Goal: Communication & Community: Answer question/provide support

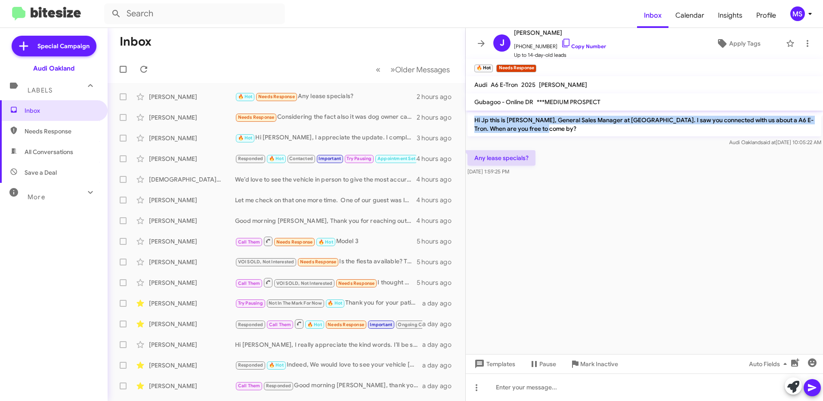
drag, startPoint x: 542, startPoint y: 128, endPoint x: 474, endPoint y: 121, distance: 68.8
click at [474, 121] on p "Hi Jp this is [PERSON_NAME], General Sales Manager at [GEOGRAPHIC_DATA]. I saw …" at bounding box center [645, 124] width 354 height 24
copy p "Hi Jp this is [PERSON_NAME], General Sales Manager at [GEOGRAPHIC_DATA]. I saw …"
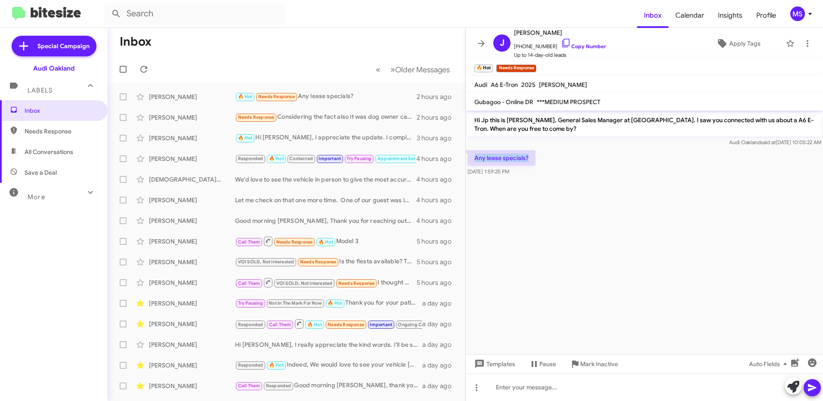
drag, startPoint x: 542, startPoint y: 160, endPoint x: 474, endPoint y: 158, distance: 68.1
click at [474, 158] on div "Any lease specials? [DATE] 1:59:25 PM" at bounding box center [644, 163] width 357 height 29
copy p "Any lease specials?"
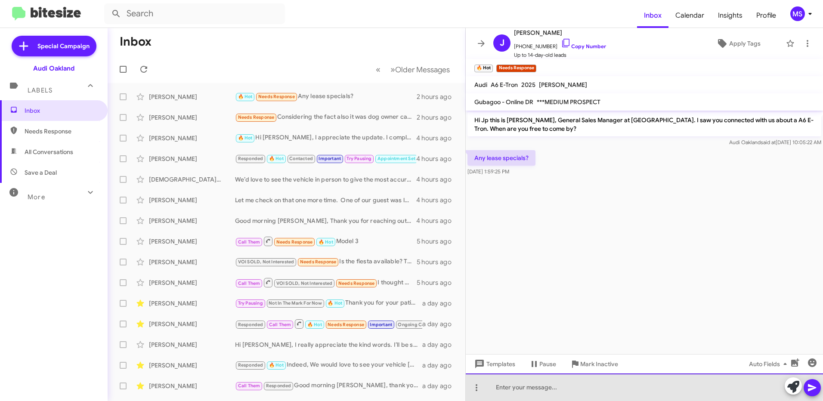
click at [507, 382] on div at bounding box center [644, 388] width 357 height 28
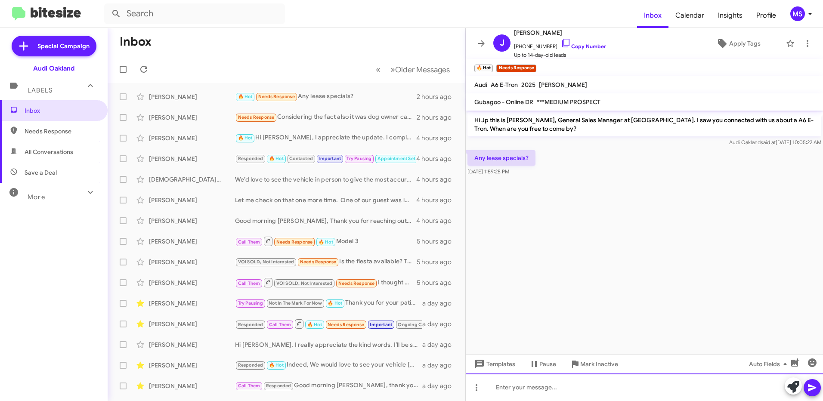
paste div
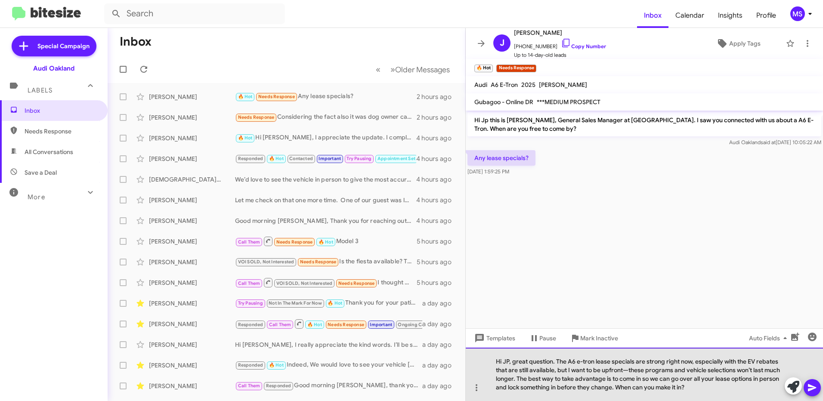
click at [496, 360] on div "Hi JP, great question. The A6 e-tron lease specials are strong right now, espec…" at bounding box center [644, 374] width 357 height 53
click at [630, 371] on div "Hi JP, great question. The A6 e-tron lease specials are strong right now, espec…" at bounding box center [644, 374] width 357 height 53
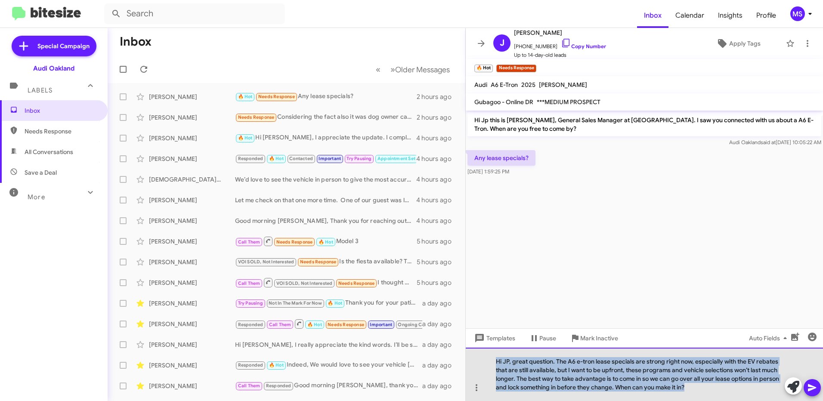
drag, startPoint x: 689, startPoint y: 391, endPoint x: 484, endPoint y: 358, distance: 208.1
click at [484, 358] on div "Hi JP, great question. The A6 e-tron lease specials are strong right now, espec…" at bounding box center [644, 374] width 357 height 53
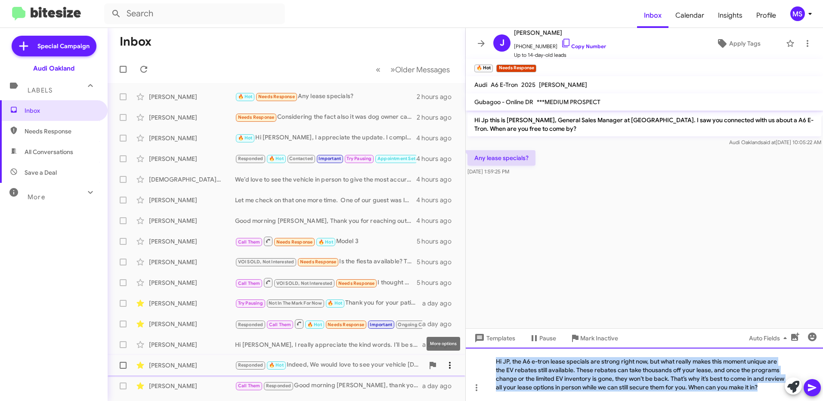
drag, startPoint x: 782, startPoint y: 387, endPoint x: 442, endPoint y: 362, distance: 341.0
click at [442, 362] on div "Inbox « Previous » Next Older Messages [PERSON_NAME] 🔥 Hot Needs Response Any l…" at bounding box center [466, 214] width 716 height 373
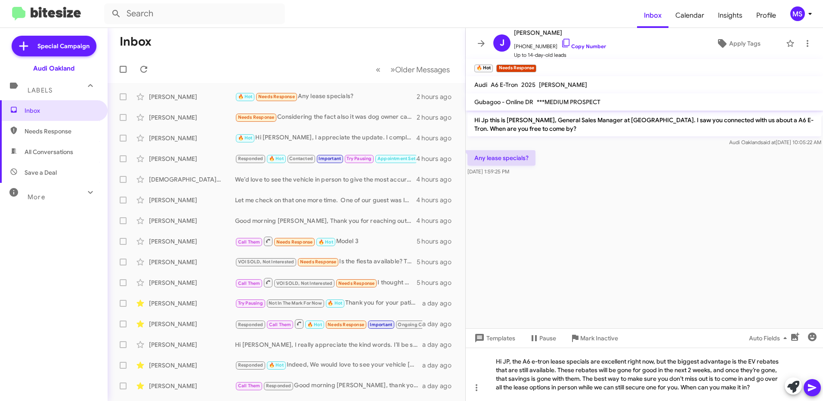
click at [809, 389] on icon at bounding box center [812, 387] width 8 height 7
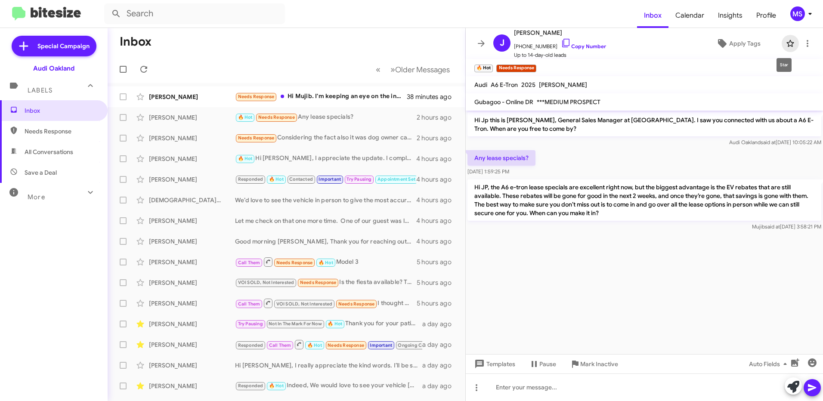
click at [785, 46] on icon at bounding box center [790, 43] width 10 height 10
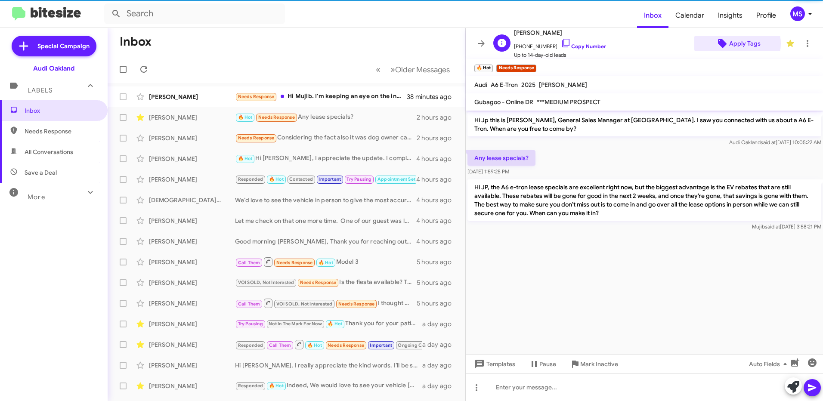
click at [733, 43] on span "Apply Tags" at bounding box center [744, 43] width 31 height 15
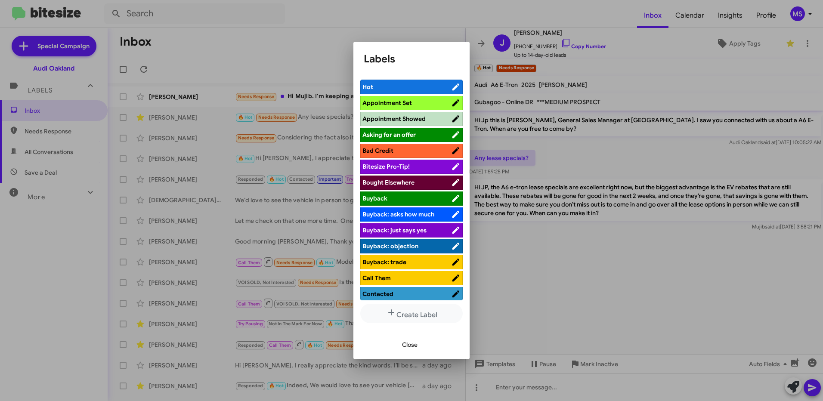
click at [387, 88] on span "Hot" at bounding box center [406, 87] width 89 height 9
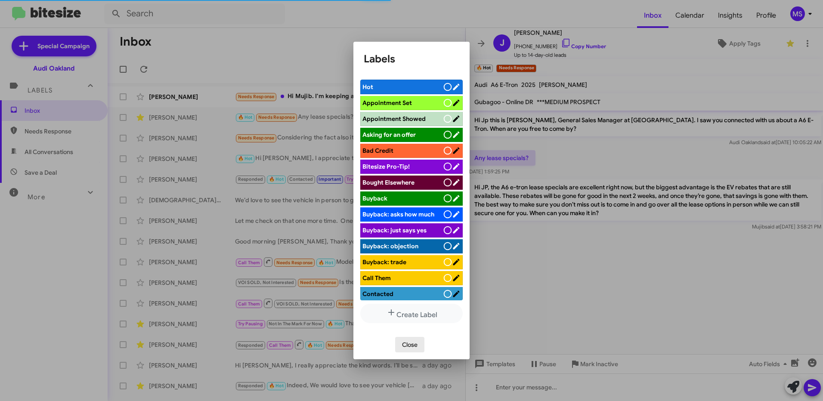
click at [408, 343] on span "Close" at bounding box center [409, 344] width 15 height 15
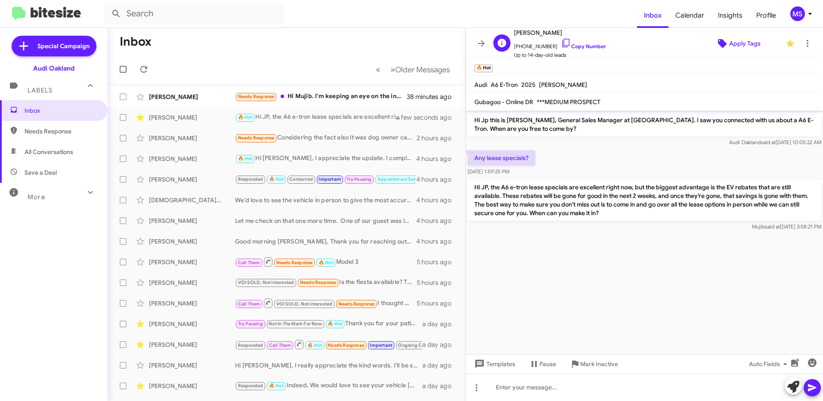
click at [740, 46] on span "Apply Tags" at bounding box center [744, 43] width 31 height 15
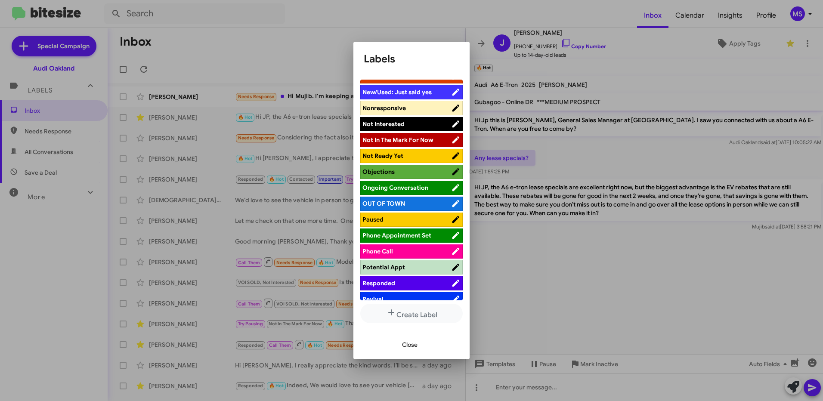
scroll to position [387, 0]
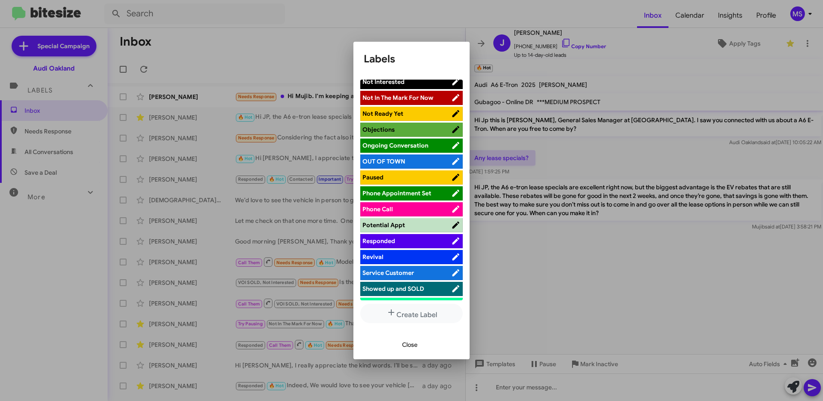
click at [409, 239] on span "Responded" at bounding box center [406, 241] width 89 height 9
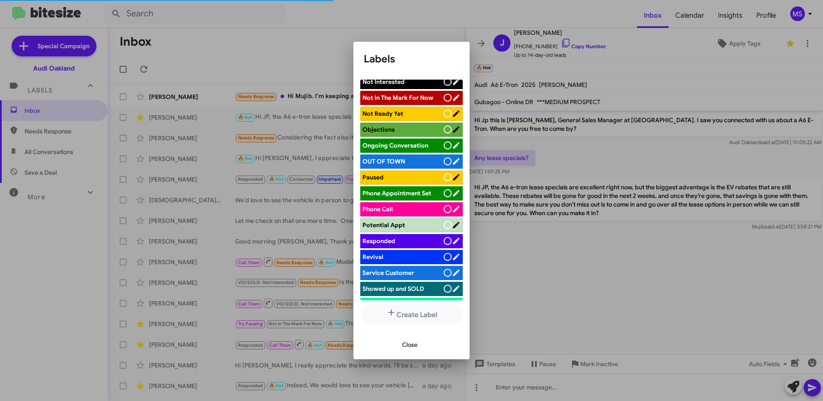
click at [413, 343] on span "Close" at bounding box center [409, 344] width 15 height 15
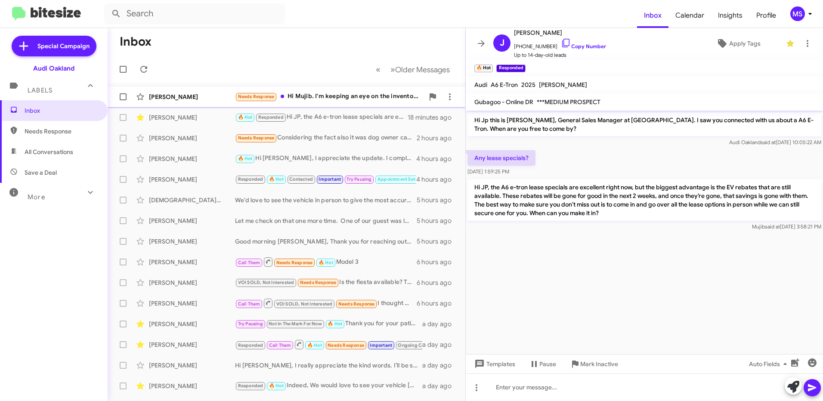
click at [207, 93] on div "[PERSON_NAME]" at bounding box center [192, 97] width 86 height 9
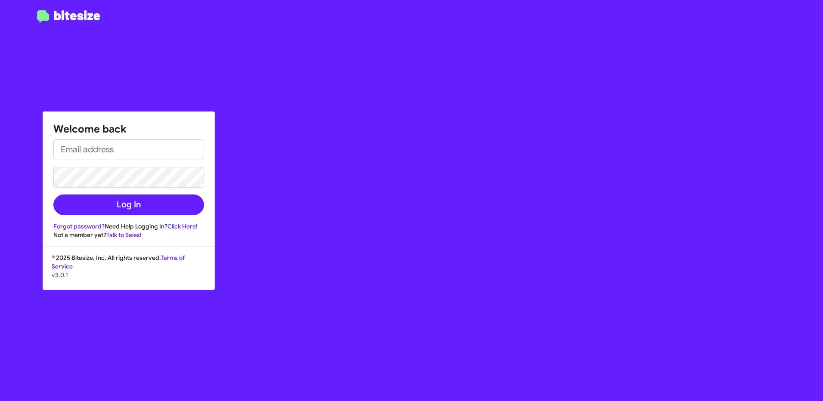
type input "[EMAIL_ADDRESS][PERSON_NAME][DOMAIN_NAME]"
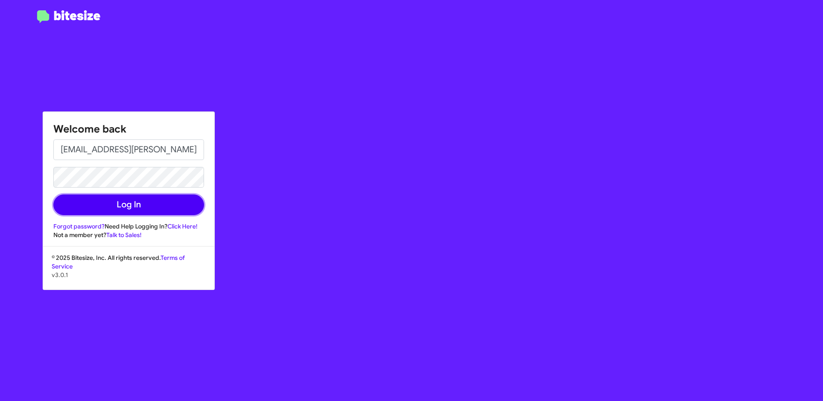
click at [124, 211] on button "Log In" at bounding box center [128, 205] width 151 height 21
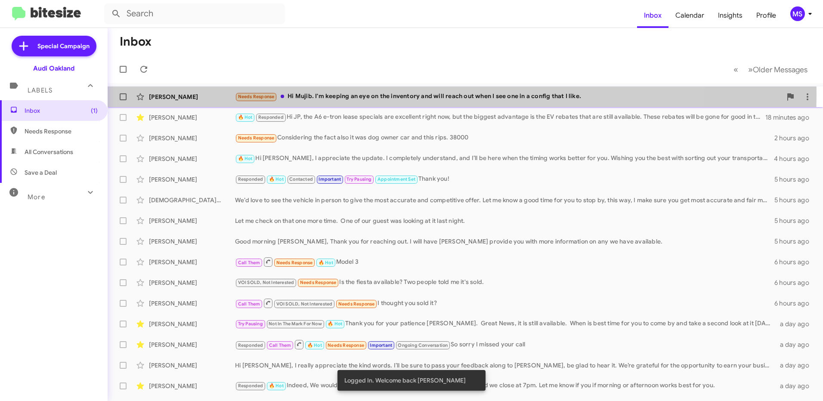
click at [214, 93] on div "[PERSON_NAME]" at bounding box center [192, 97] width 86 height 9
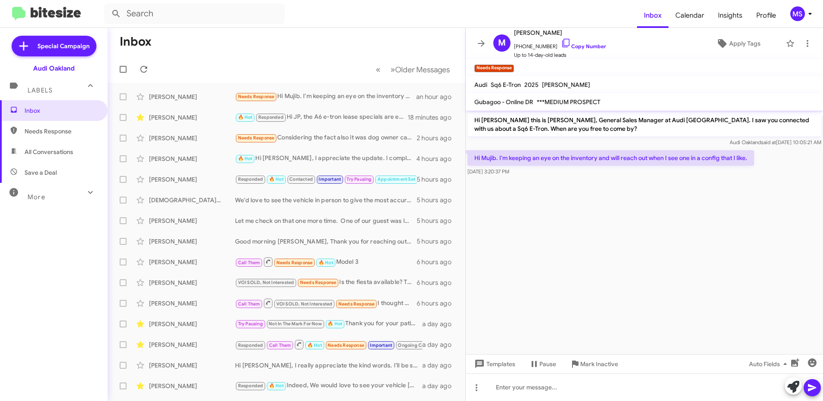
drag, startPoint x: 564, startPoint y: 130, endPoint x: 468, endPoint y: 119, distance: 96.6
click at [468, 119] on p "Hi [PERSON_NAME] this is [PERSON_NAME], General Sales Manager at Audi [GEOGRAPH…" at bounding box center [645, 124] width 354 height 24
copy p "Hi [PERSON_NAME] this is [PERSON_NAME], General Sales Manager at Audi [GEOGRAPH…"
click at [629, 230] on cdk-virtual-scroll-viewport "Hi [PERSON_NAME] this is [PERSON_NAME], General Sales Manager at Audi [GEOGRAPH…" at bounding box center [644, 233] width 357 height 244
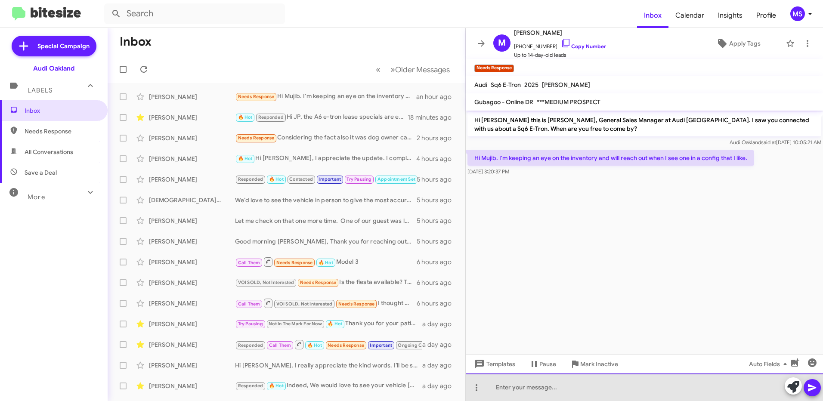
click at [616, 382] on div at bounding box center [644, 388] width 357 height 28
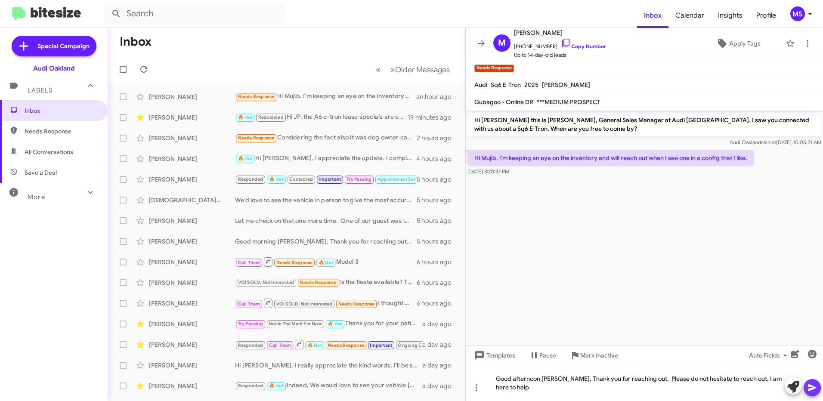
click at [813, 389] on icon at bounding box center [812, 387] width 8 height 7
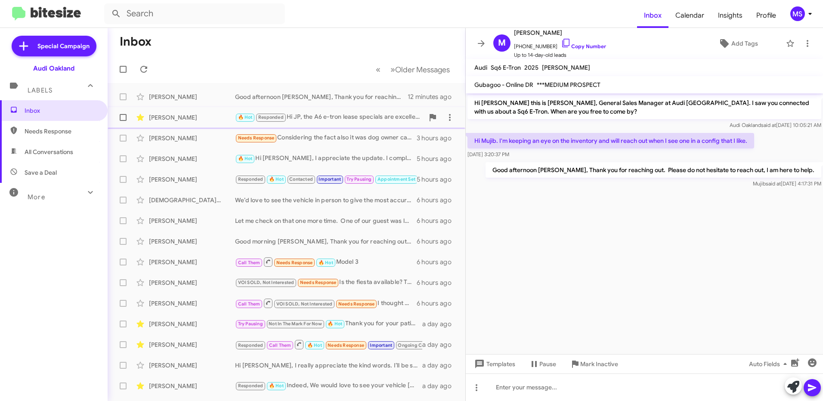
click at [193, 117] on div "[PERSON_NAME]" at bounding box center [192, 117] width 86 height 9
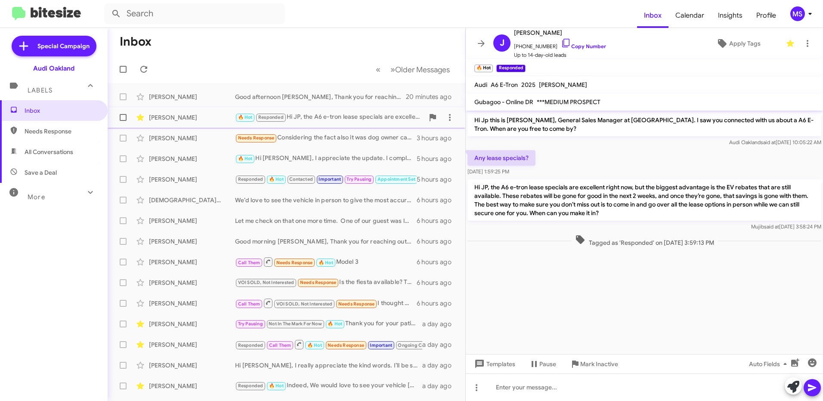
click at [207, 115] on div "[PERSON_NAME]" at bounding box center [192, 117] width 86 height 9
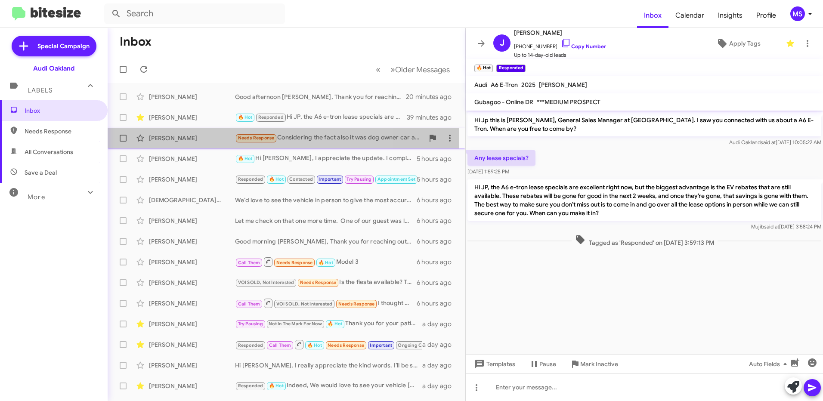
click at [207, 139] on div "[PERSON_NAME]" at bounding box center [192, 138] width 86 height 9
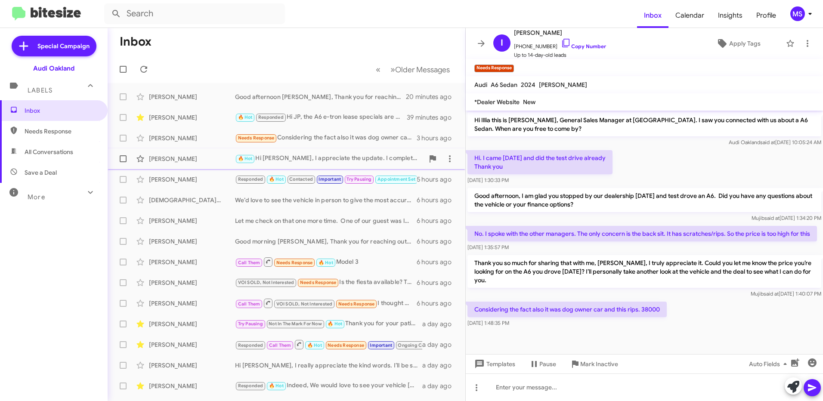
click at [210, 161] on div "[PERSON_NAME]" at bounding box center [192, 159] width 86 height 9
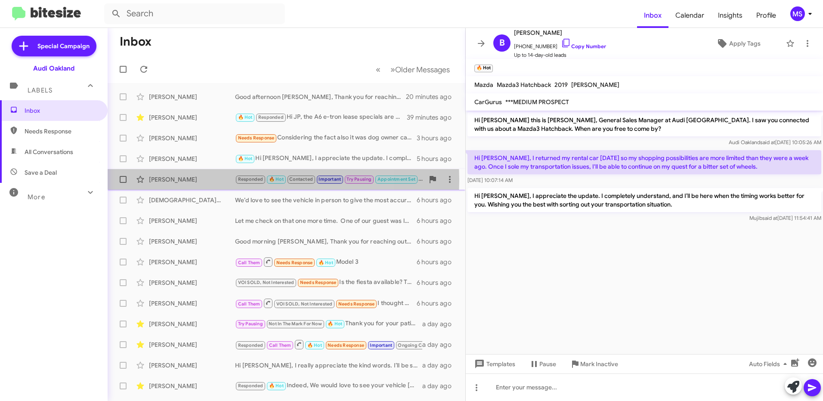
click at [208, 180] on div "[PERSON_NAME]" at bounding box center [192, 179] width 86 height 9
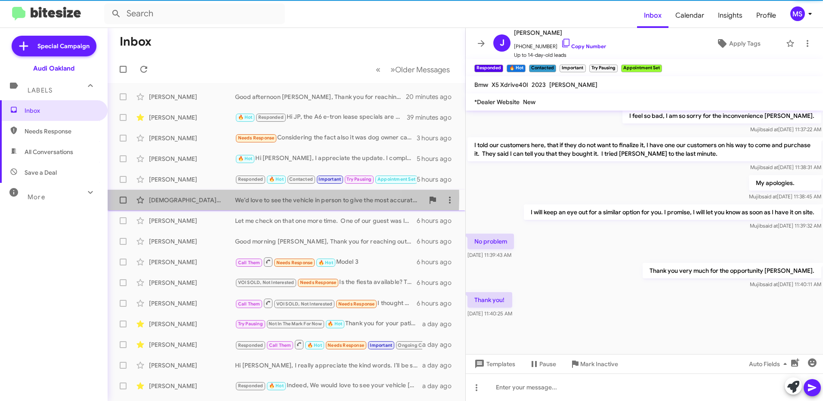
click at [212, 197] on div "[DEMOGRAPHIC_DATA][PERSON_NAME]" at bounding box center [192, 200] width 86 height 9
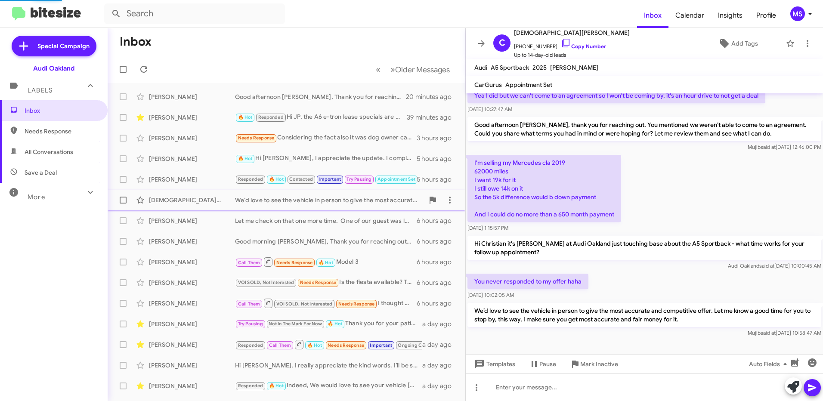
scroll to position [54, 0]
click at [211, 229] on div "Adit Kadam Let me check on that one more time. One of our guest was looking at …" at bounding box center [287, 220] width 344 height 17
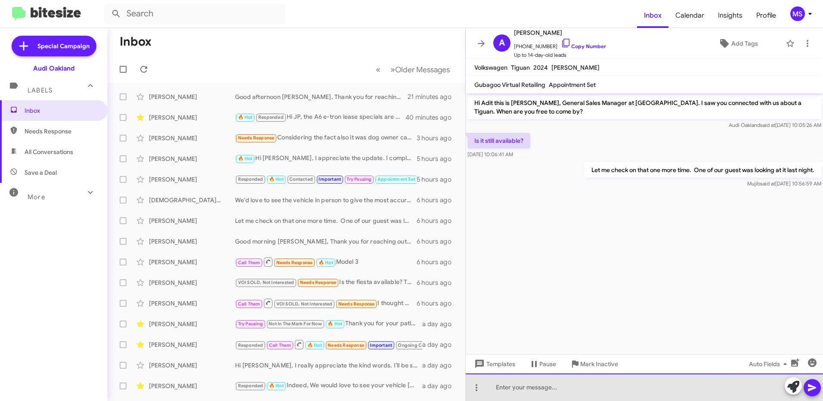
click at [504, 387] on div at bounding box center [644, 388] width 357 height 28
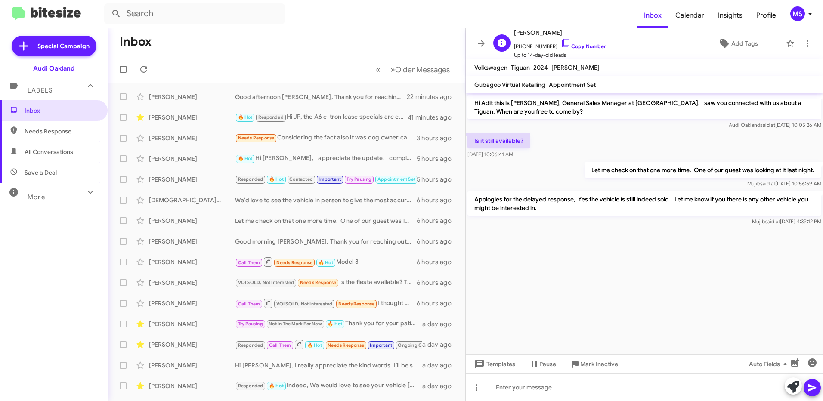
click at [734, 52] on div "A Adit Kadam +18178252102 Copy Number Up to 14-day-old leads Add Tags" at bounding box center [636, 44] width 292 height 32
click at [736, 42] on span "Add Tags" at bounding box center [744, 43] width 27 height 15
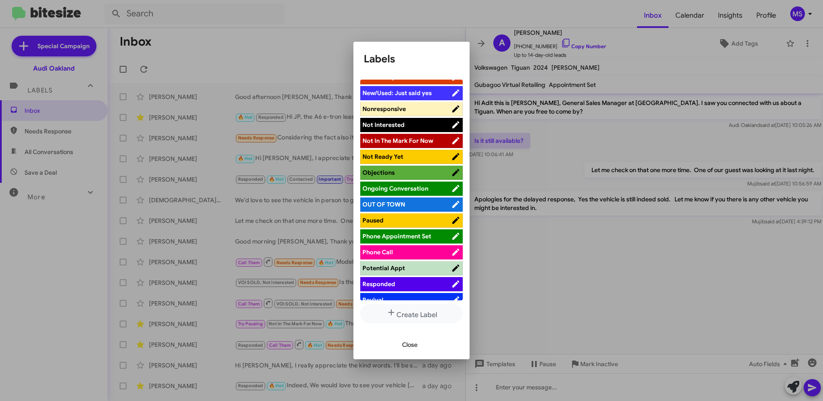
scroll to position [431, 0]
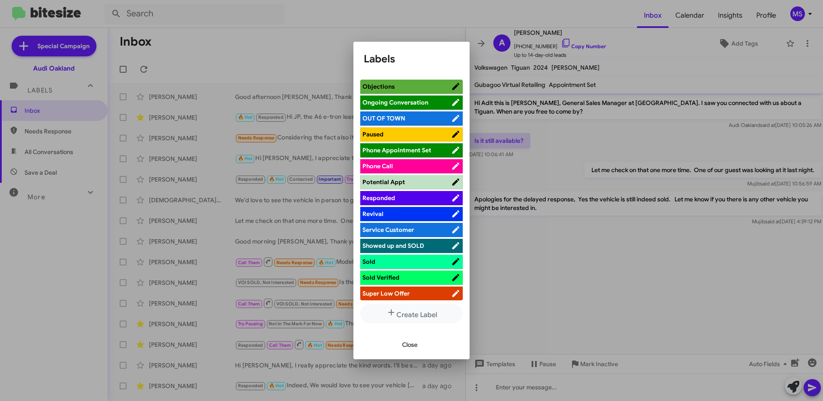
click at [413, 195] on span "Responded" at bounding box center [406, 198] width 89 height 9
click at [411, 341] on span "Close" at bounding box center [409, 344] width 15 height 15
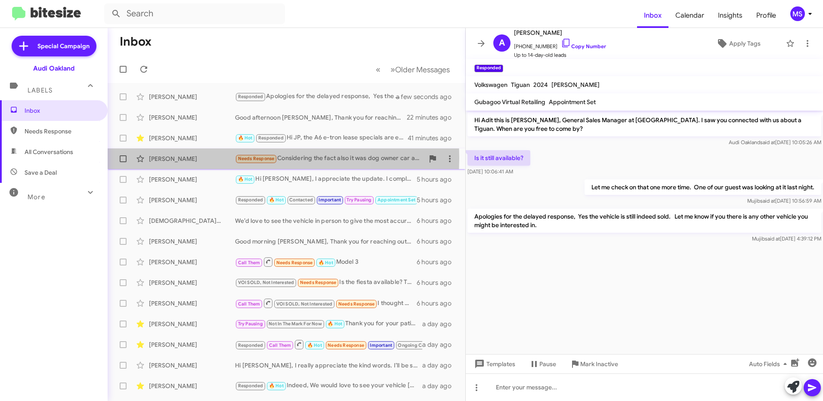
click at [196, 158] on div "[PERSON_NAME]" at bounding box center [192, 159] width 86 height 9
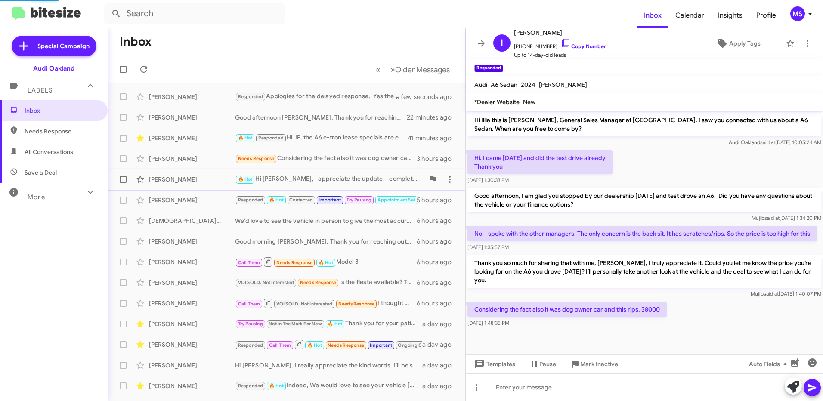
click at [193, 177] on div "[PERSON_NAME]" at bounding box center [192, 179] width 86 height 9
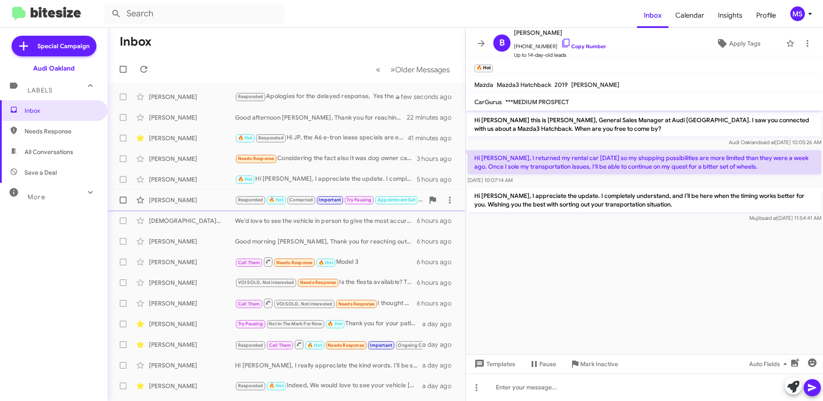
click at [193, 196] on div "[PERSON_NAME]" at bounding box center [192, 200] width 86 height 9
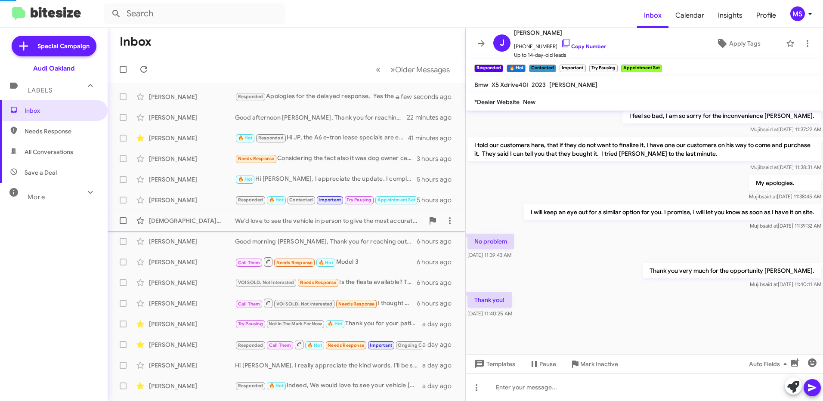
click at [188, 222] on div "[DEMOGRAPHIC_DATA][PERSON_NAME]" at bounding box center [192, 221] width 86 height 9
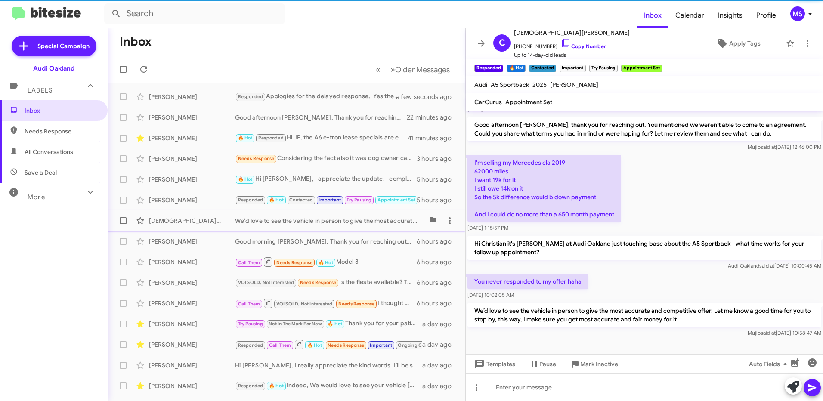
scroll to position [54, 0]
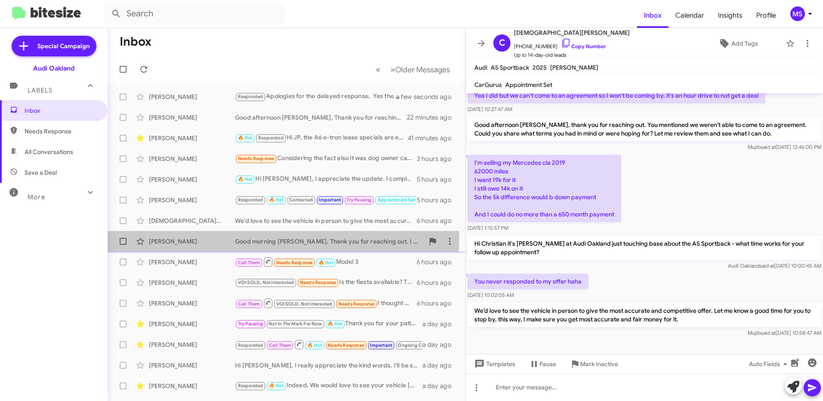
click at [192, 235] on div "James Pervoe Good morning James, Thank you for reaching out. I will have Wilson…" at bounding box center [287, 241] width 344 height 17
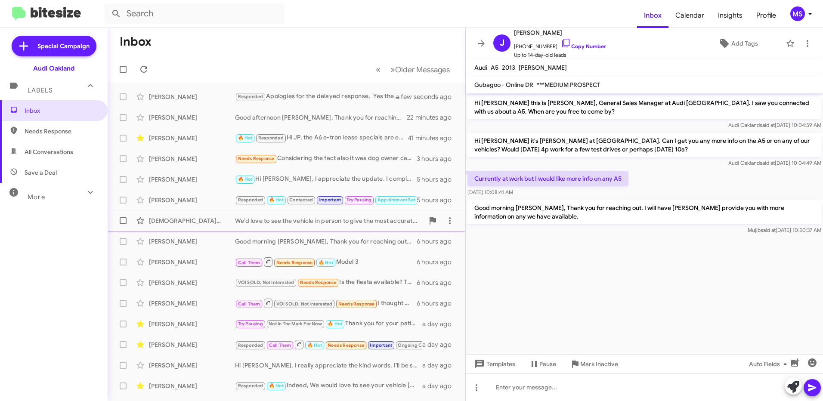
click at [195, 223] on div "[DEMOGRAPHIC_DATA][PERSON_NAME]" at bounding box center [192, 221] width 86 height 9
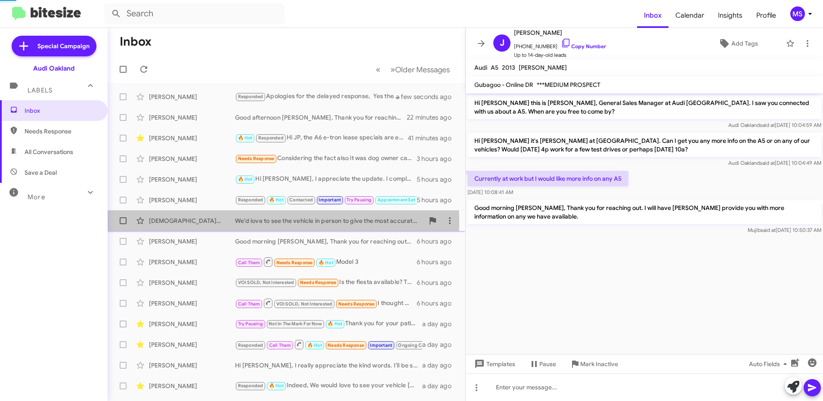
scroll to position [54, 0]
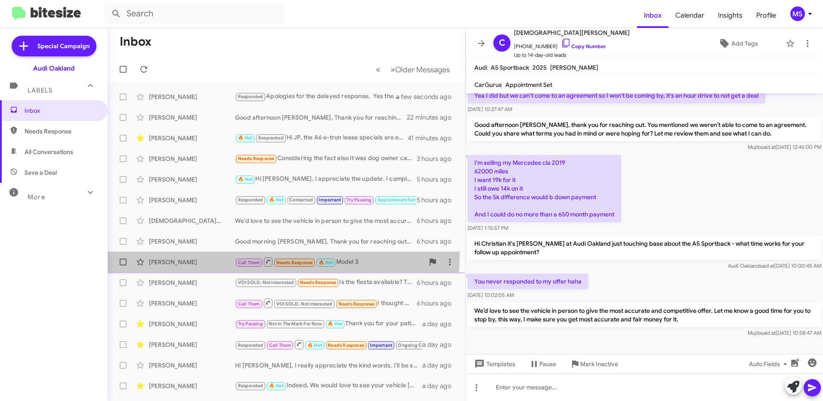
click at [184, 252] on span "Ben T Call Them Needs Response 🔥 Hot Model 3 6 hours ago" at bounding box center [287, 262] width 358 height 21
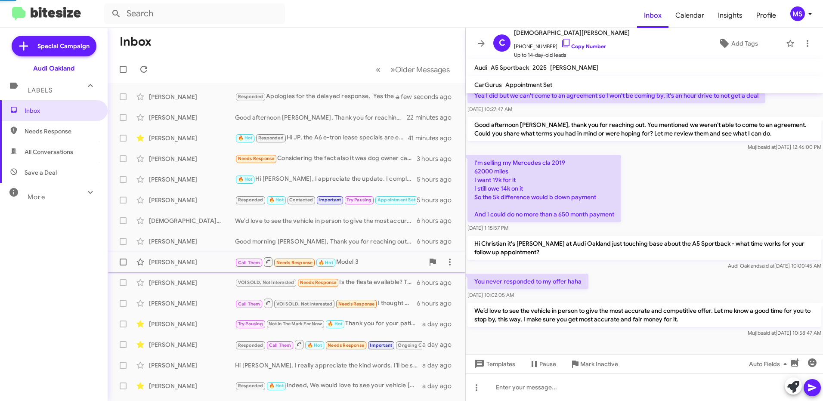
scroll to position [174, 0]
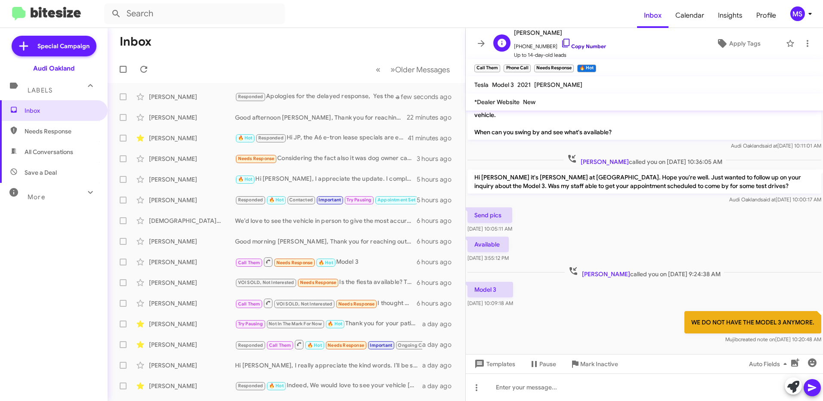
click at [581, 45] on link "Copy Number" at bounding box center [583, 46] width 45 height 6
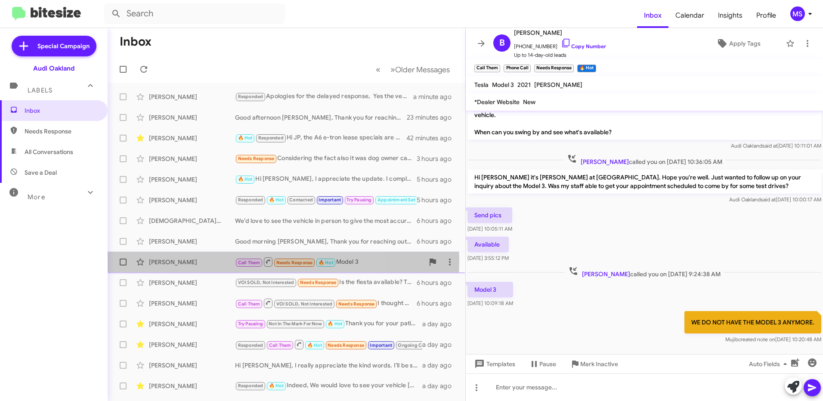
click at [203, 261] on div "[PERSON_NAME]" at bounding box center [192, 262] width 86 height 9
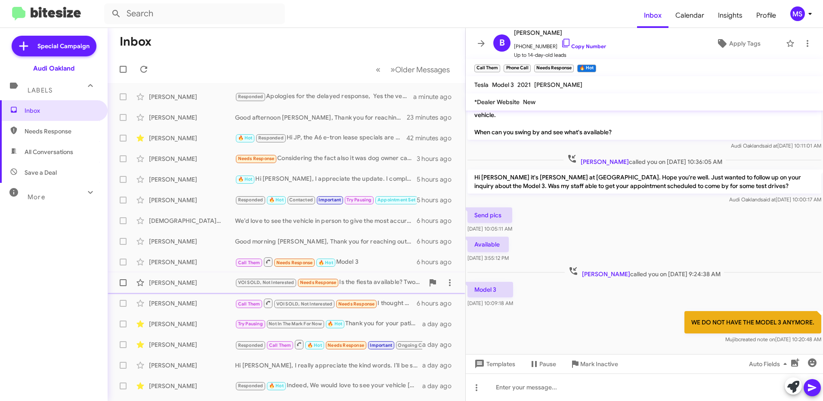
click at [202, 279] on div "[PERSON_NAME]" at bounding box center [192, 283] width 86 height 9
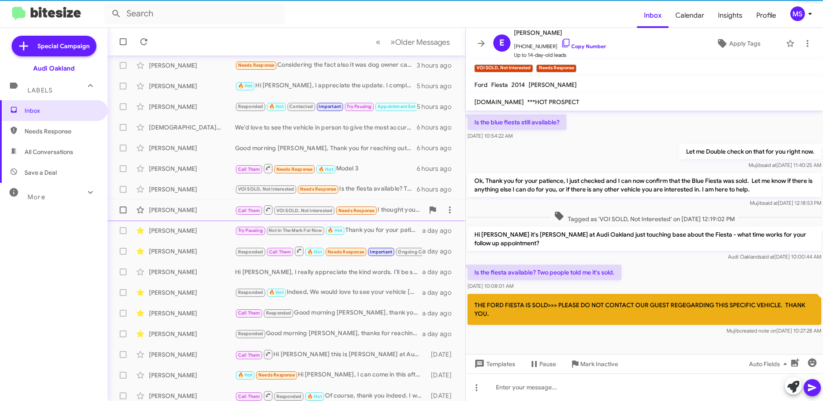
scroll to position [99, 0]
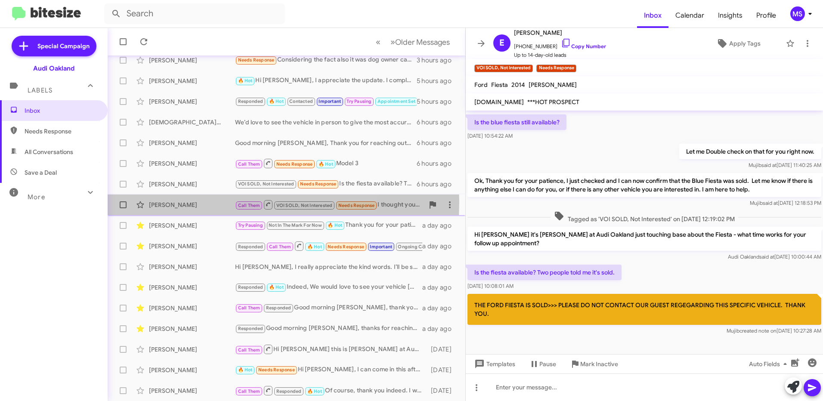
click at [199, 202] on div "[PERSON_NAME]" at bounding box center [192, 205] width 86 height 9
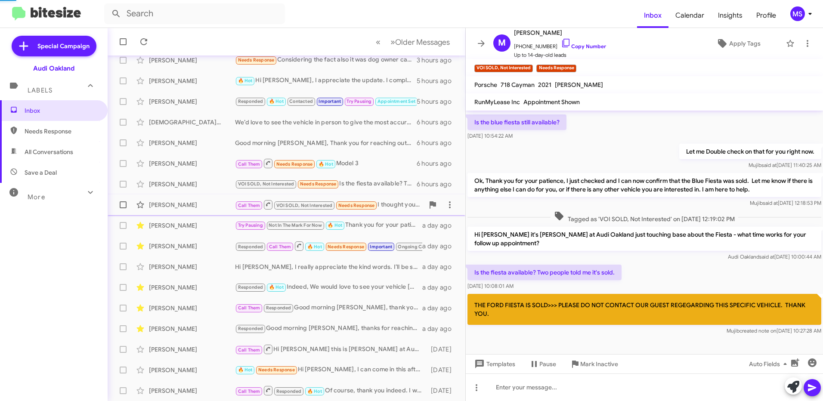
scroll to position [5, 0]
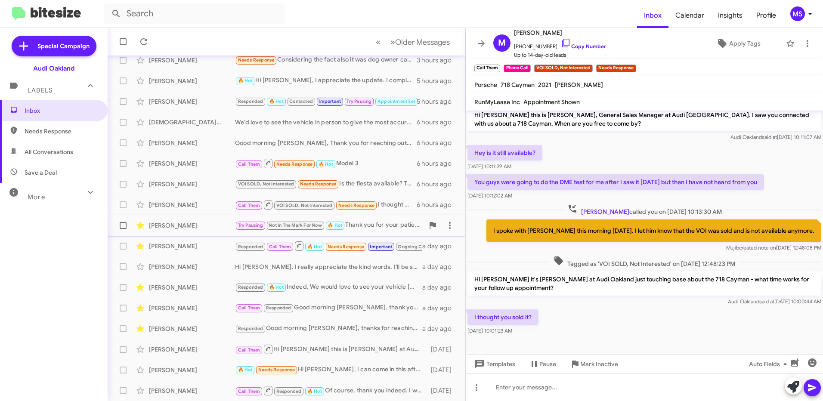
click at [201, 223] on div "[PERSON_NAME]" at bounding box center [192, 225] width 86 height 9
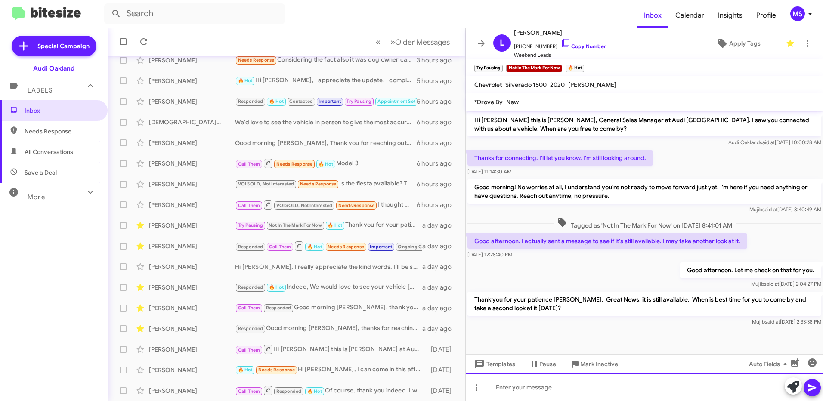
click at [619, 385] on div at bounding box center [644, 388] width 357 height 28
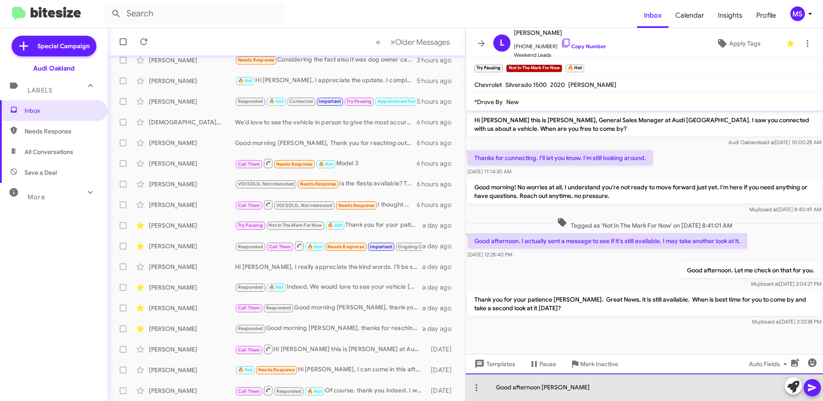
click at [582, 393] on div "Good afternoon Larry" at bounding box center [644, 388] width 357 height 28
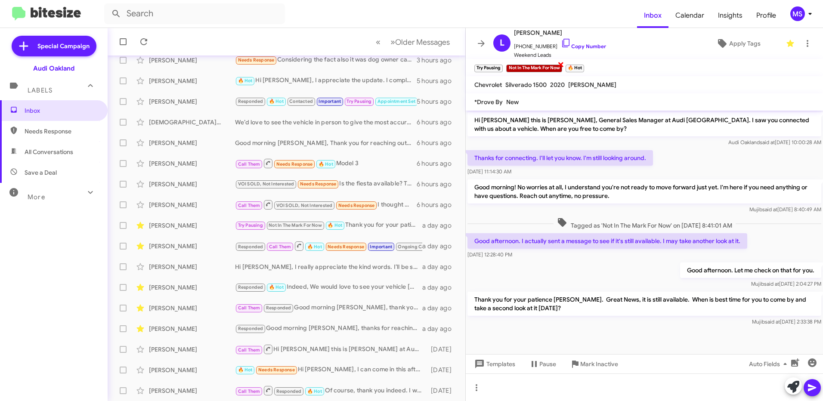
click at [564, 62] on span "×" at bounding box center [561, 64] width 7 height 10
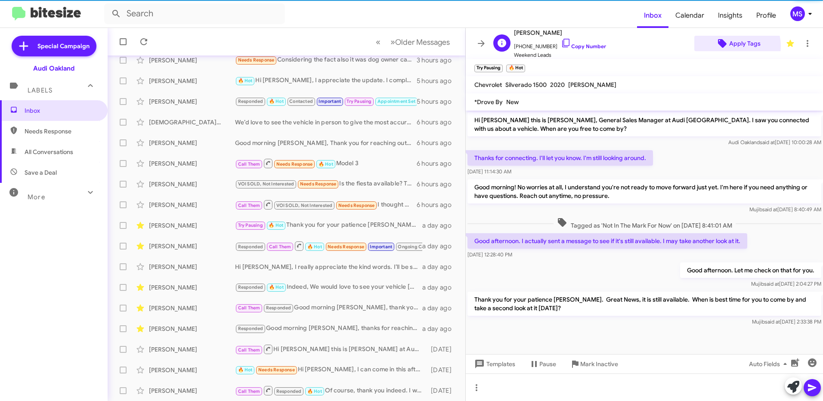
click at [730, 46] on span "Apply Tags" at bounding box center [744, 43] width 31 height 15
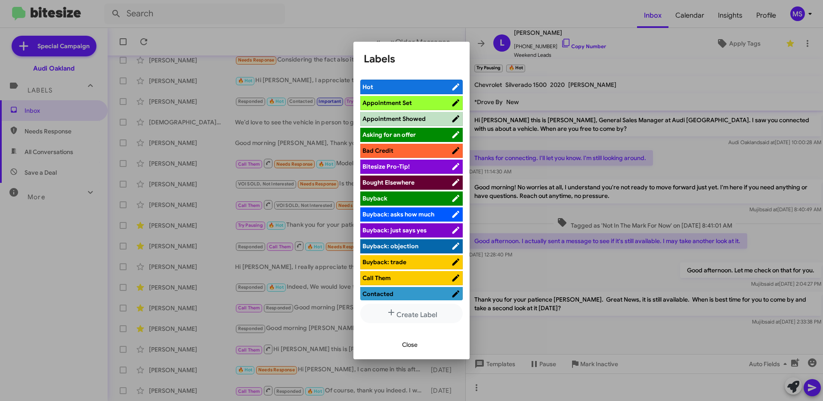
click at [370, 102] on span "Appointment Set" at bounding box center [387, 103] width 50 height 8
click at [410, 349] on span "Close" at bounding box center [409, 344] width 15 height 15
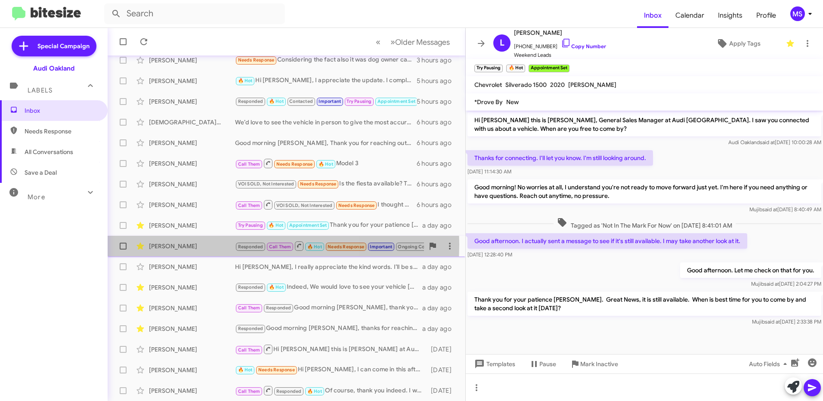
click at [190, 245] on div "[PERSON_NAME]" at bounding box center [192, 246] width 86 height 9
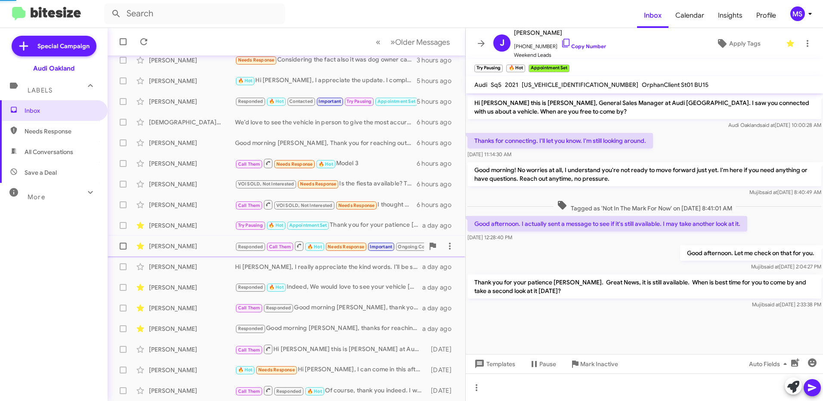
scroll to position [325, 0]
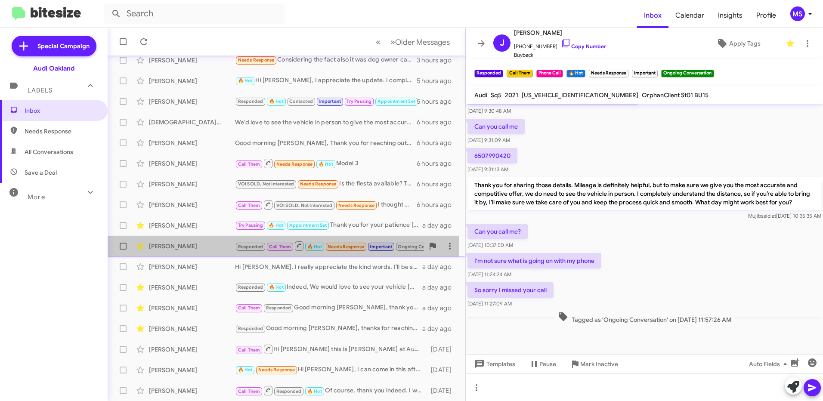
click at [182, 247] on div "[PERSON_NAME]" at bounding box center [192, 246] width 86 height 9
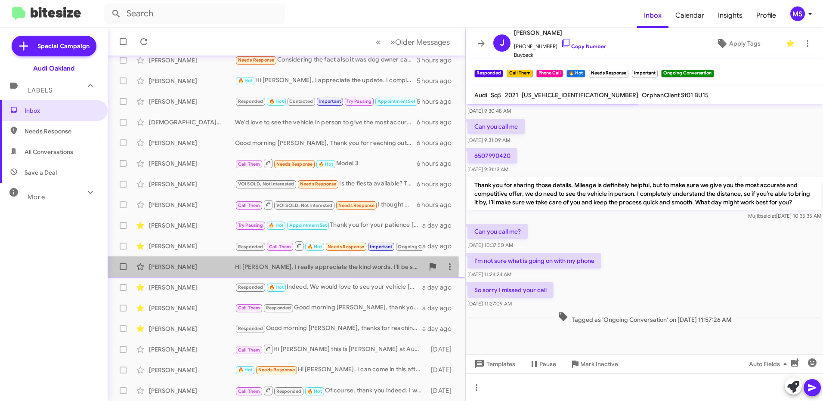
click at [186, 266] on div "[PERSON_NAME]" at bounding box center [192, 267] width 86 height 9
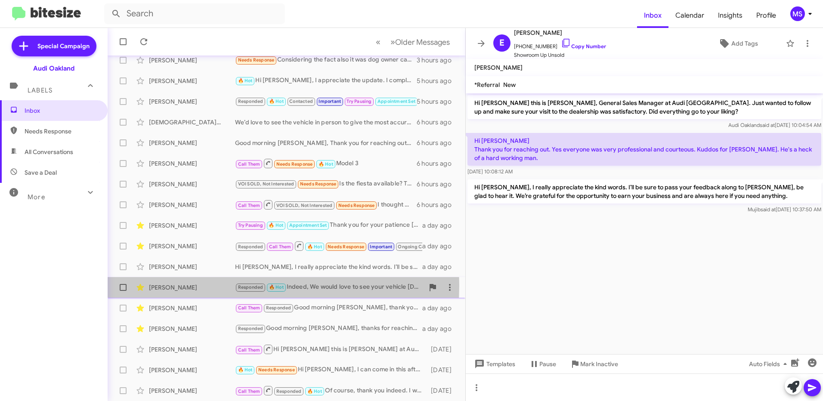
click at [186, 285] on div "[PERSON_NAME]" at bounding box center [192, 287] width 86 height 9
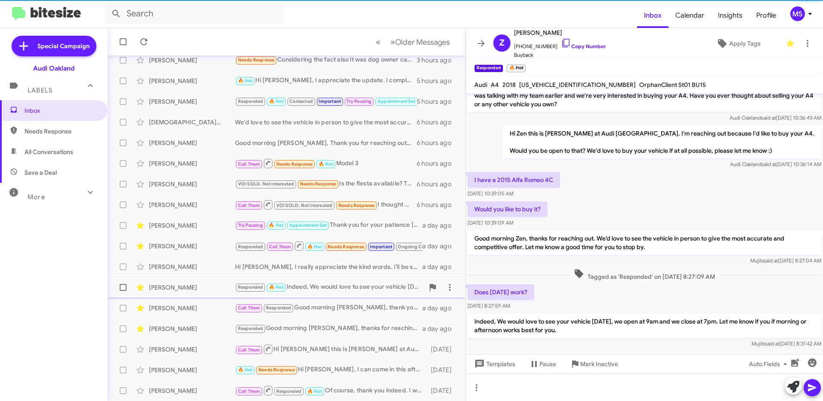
scroll to position [135, 0]
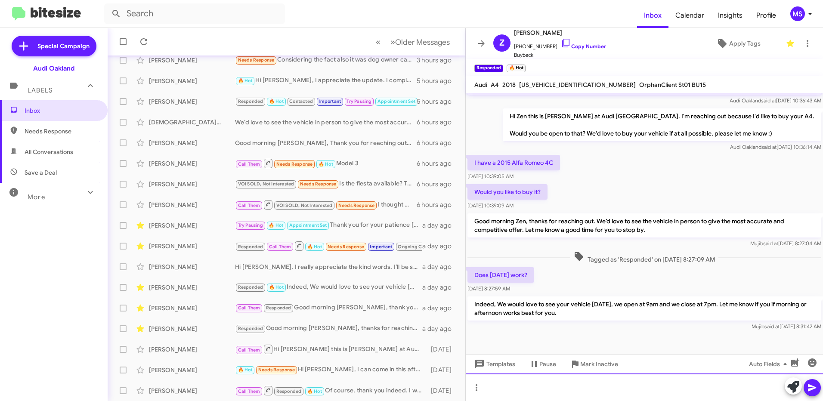
click at [564, 388] on div at bounding box center [644, 388] width 357 height 28
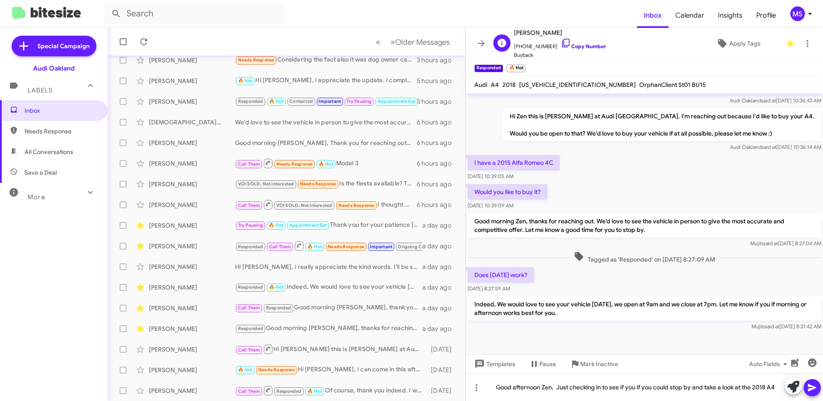
click at [587, 44] on link "Copy Number" at bounding box center [583, 46] width 45 height 6
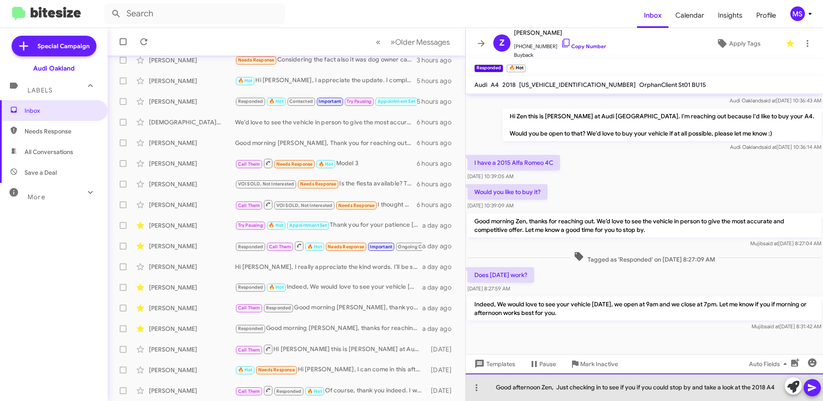
click at [778, 387] on div "Good afternoon Zen, Just checking in to see if you if you could stop by and tak…" at bounding box center [644, 388] width 357 height 28
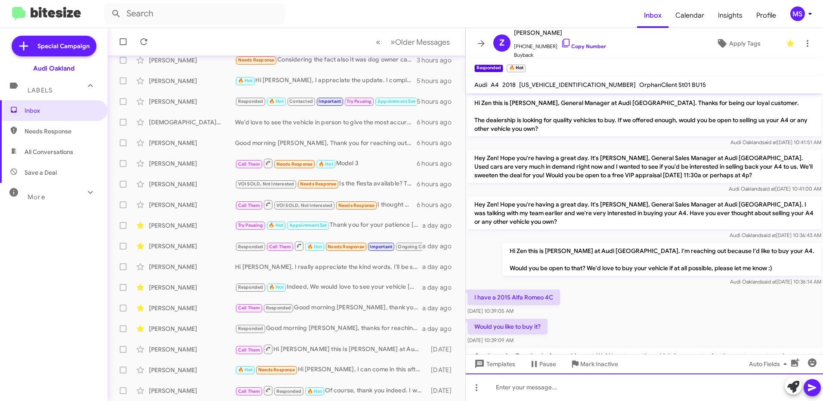
scroll to position [175, 0]
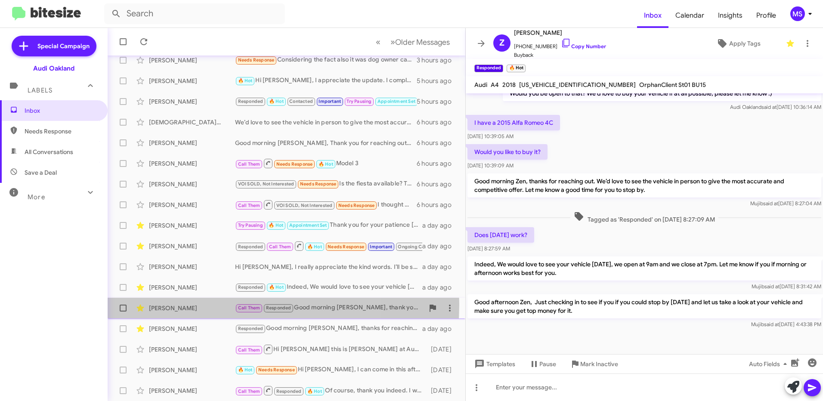
click at [201, 304] on div "[PERSON_NAME]" at bounding box center [192, 308] width 86 height 9
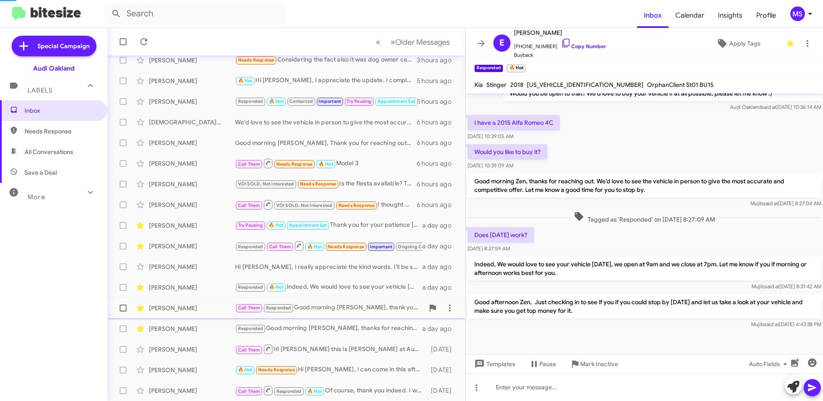
scroll to position [15, 0]
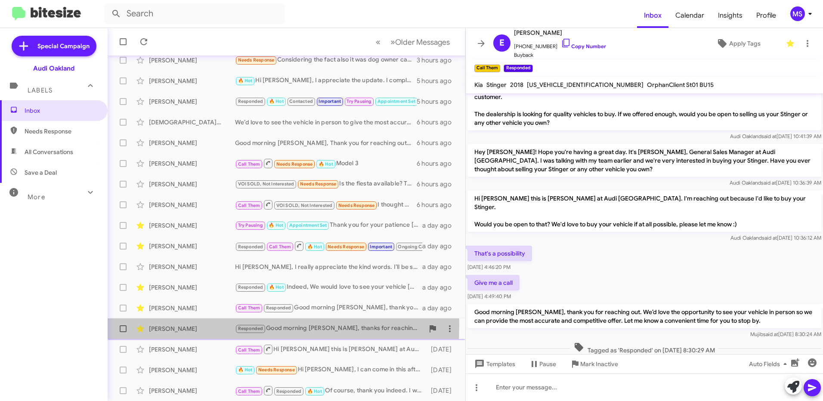
click at [195, 325] on div "[PERSON_NAME]" at bounding box center [192, 329] width 86 height 9
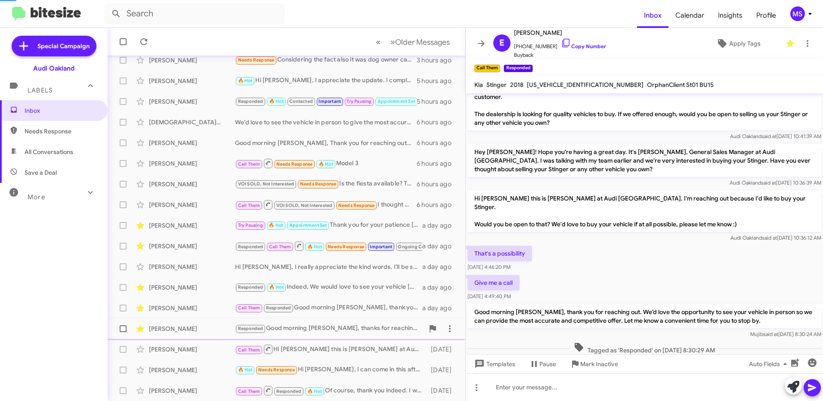
scroll to position [58, 0]
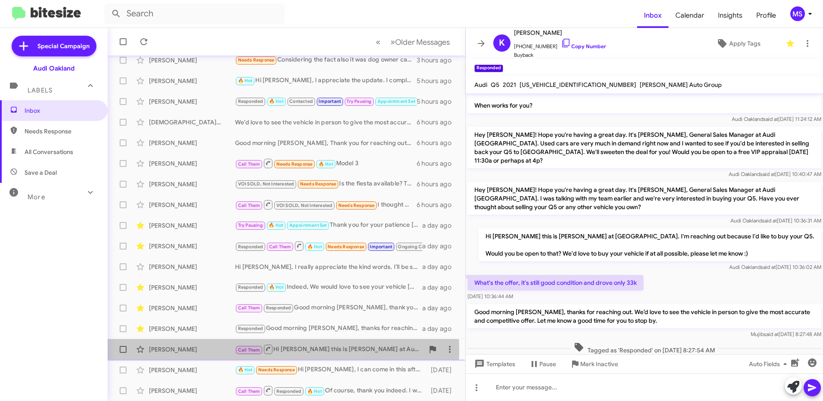
click at [194, 352] on div "[PERSON_NAME]" at bounding box center [192, 349] width 86 height 9
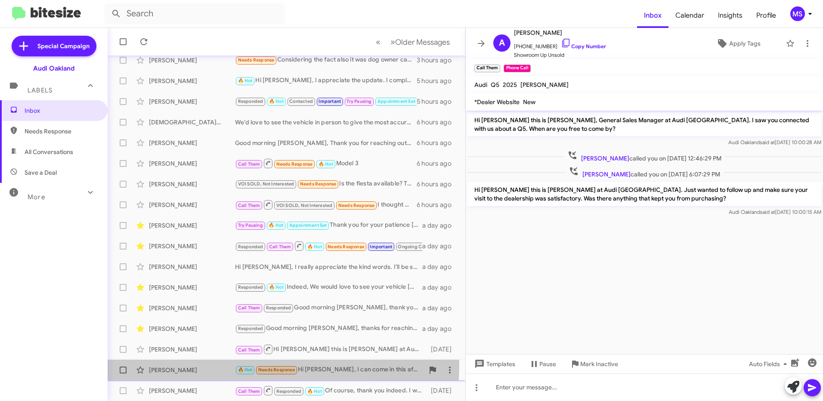
click at [197, 365] on div "Tatiana Massier 🔥 Hot Needs Response Hi Mujib, I can come in this afternoon aro…" at bounding box center [287, 370] width 344 height 17
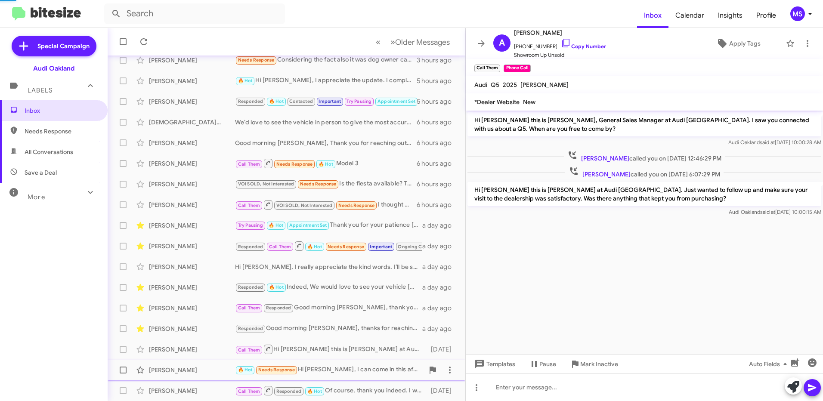
scroll to position [165, 0]
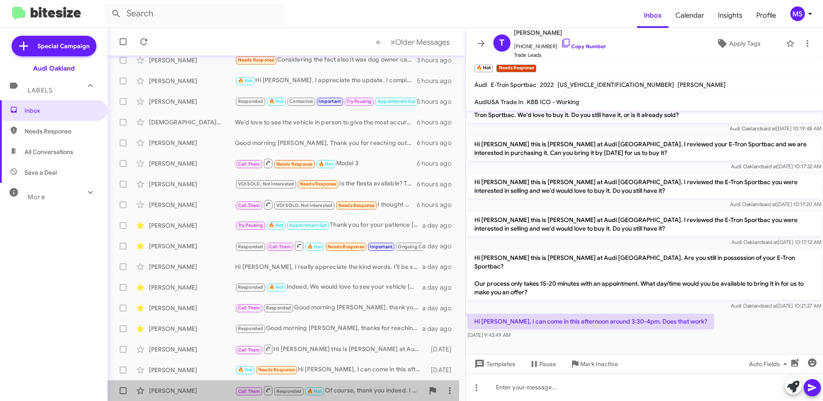
click at [197, 387] on div "[PERSON_NAME]" at bounding box center [192, 391] width 86 height 9
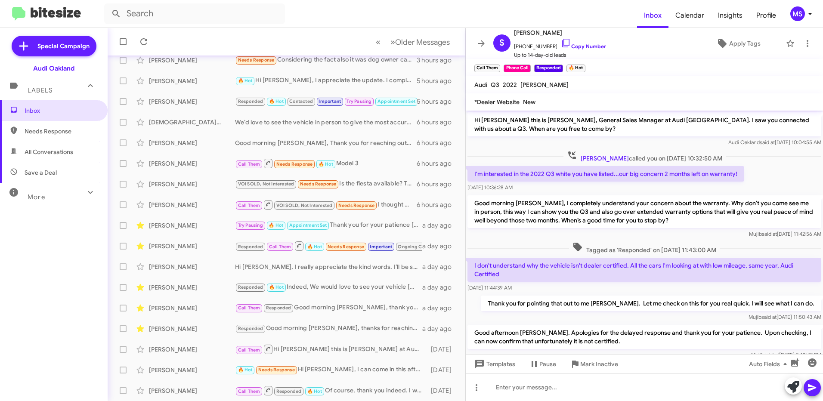
scroll to position [96, 0]
